Goal: Use online tool/utility

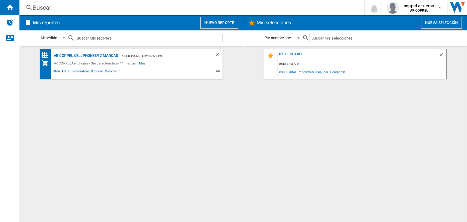
click at [227, 19] on button "Nuevo reporte" at bounding box center [219, 23] width 38 height 12
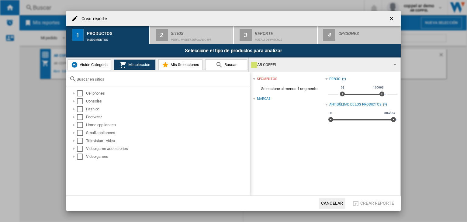
click at [90, 60] on button "Visión Categoría" at bounding box center [89, 64] width 43 height 11
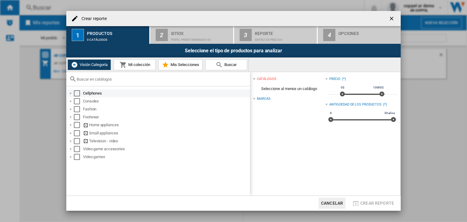
click at [71, 93] on div at bounding box center [71, 93] width 6 height 6
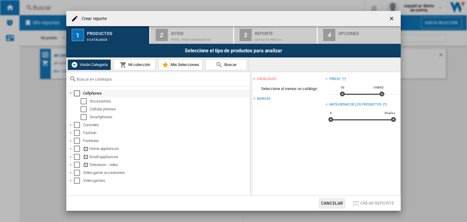
click at [71, 93] on div at bounding box center [71, 93] width 6 height 6
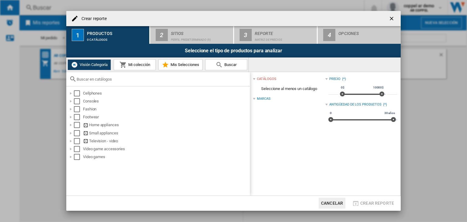
click at [402, 12] on div "Crear reporte 1 Productos 0 catálogos 2 Sitios Perfil predeterminado (9) 3 Repo…" at bounding box center [233, 111] width 467 height 222
click at [394, 17] on ng-md-icon "getI18NText('BUTTONS.CLOSE_DIALOG')" at bounding box center [392, 19] width 7 height 7
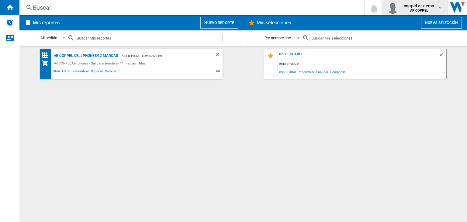
click at [416, 9] on b "AR COPPEL" at bounding box center [419, 11] width 18 height 4
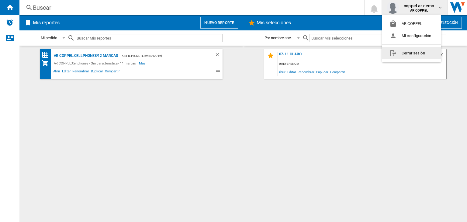
click at [405, 55] on button "Cerrar sesión" at bounding box center [411, 53] width 59 height 12
